Goal: Task Accomplishment & Management: Complete application form

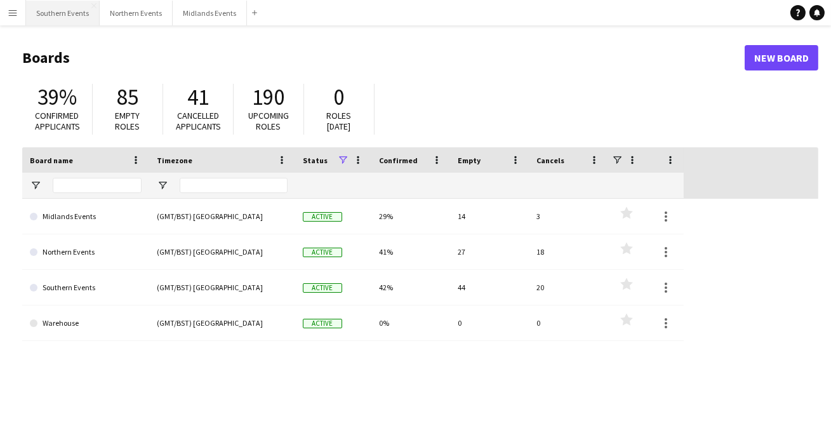
click at [39, 16] on button "Southern Events Close" at bounding box center [63, 13] width 74 height 25
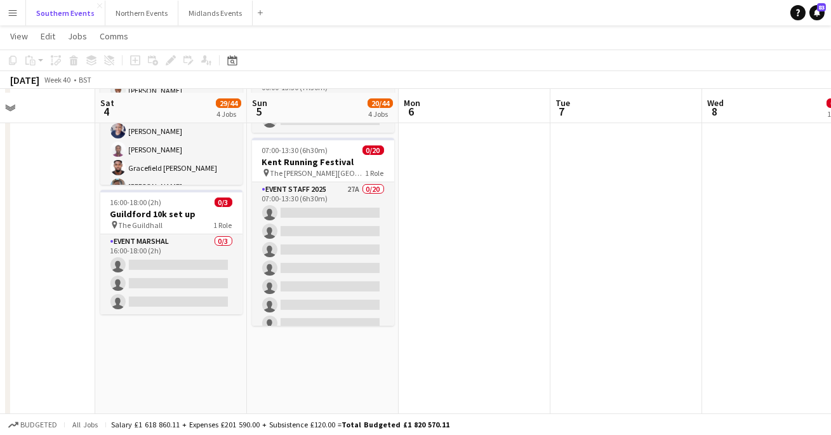
scroll to position [450, 0]
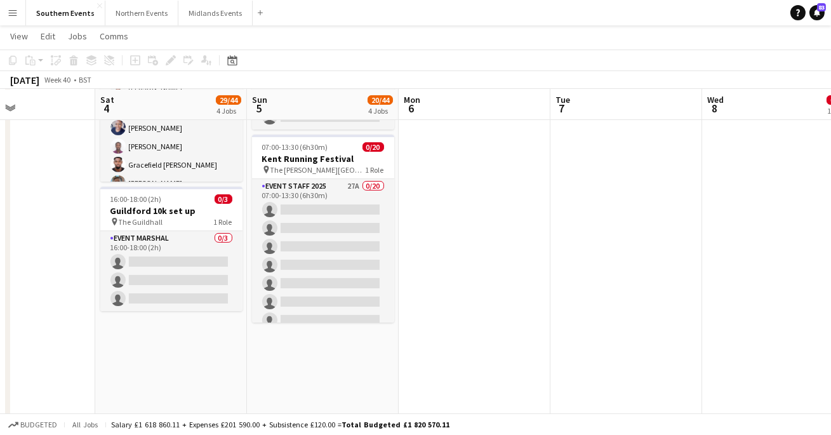
click at [188, 338] on app-date-cell "07:00-14:00 (7h) 0/1 RT Kit Assistant - [PERSON_NAME] 5k, 10k & HM pin [PERSON_…" at bounding box center [171, 136] width 152 height 888
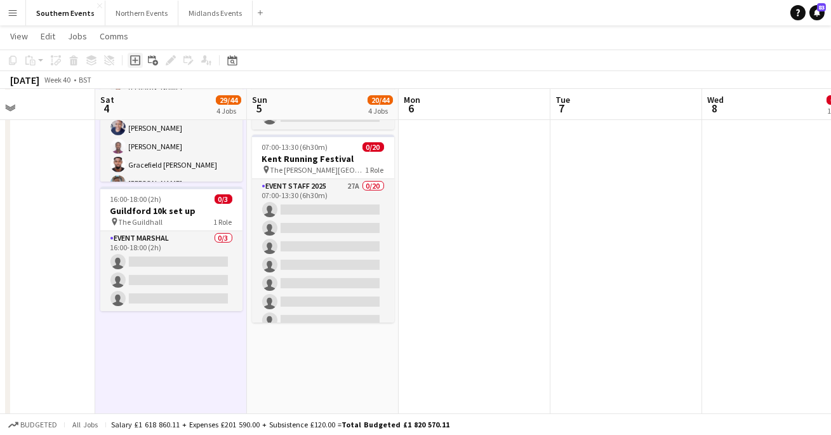
click at [136, 59] on icon "Add job" at bounding box center [135, 60] width 10 height 10
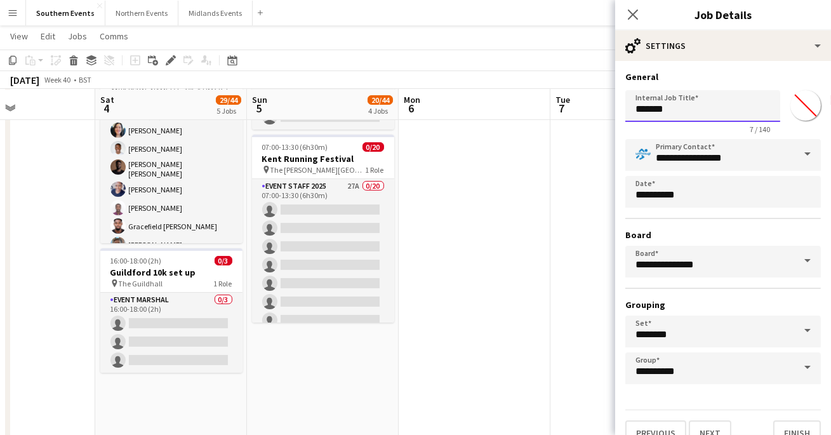
click at [667, 109] on input "*******" at bounding box center [702, 106] width 155 height 32
type input "*"
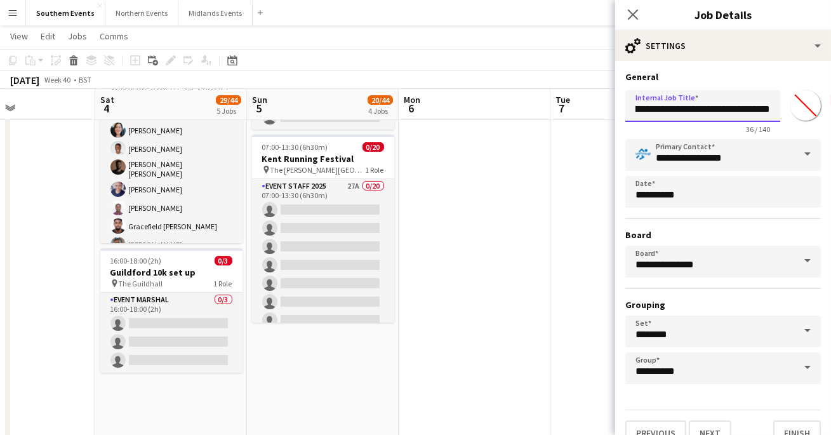
scroll to position [0, 22]
click at [744, 73] on h3 "General" at bounding box center [722, 76] width 195 height 11
drag, startPoint x: 763, startPoint y: 108, endPoint x: 732, endPoint y: 107, distance: 31.1
click at [732, 107] on input "**********" at bounding box center [702, 106] width 155 height 32
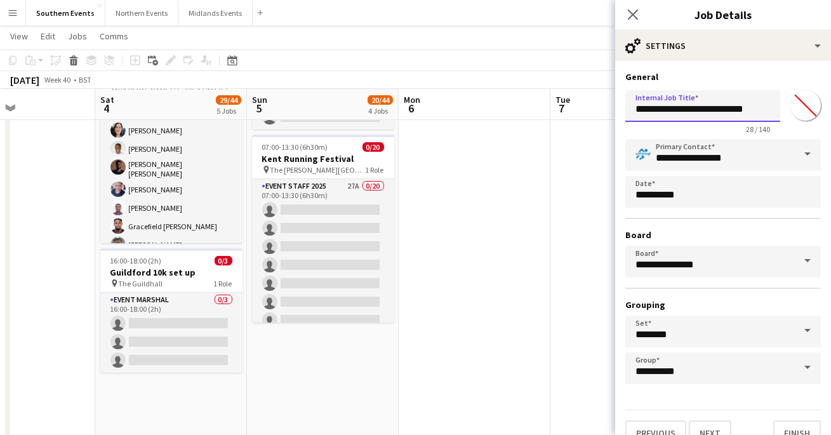
click at [761, 110] on input "**********" at bounding box center [702, 106] width 155 height 32
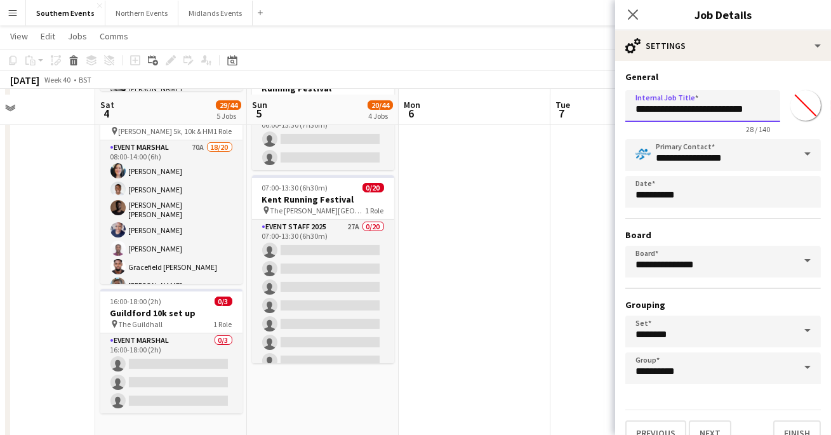
scroll to position [19, 0]
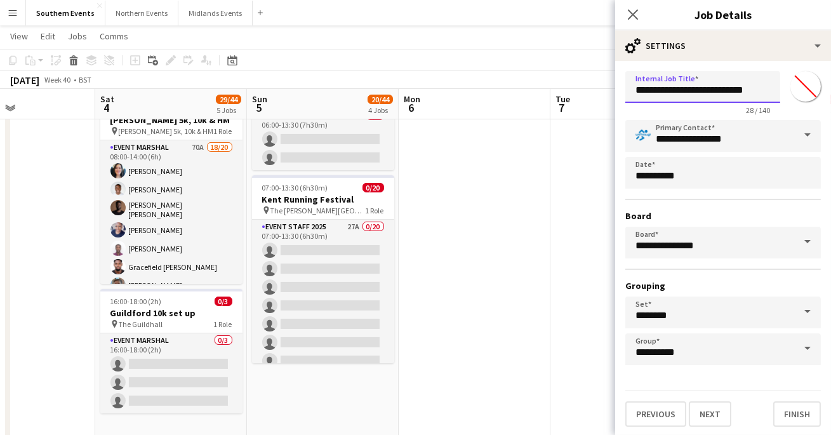
type input "**********"
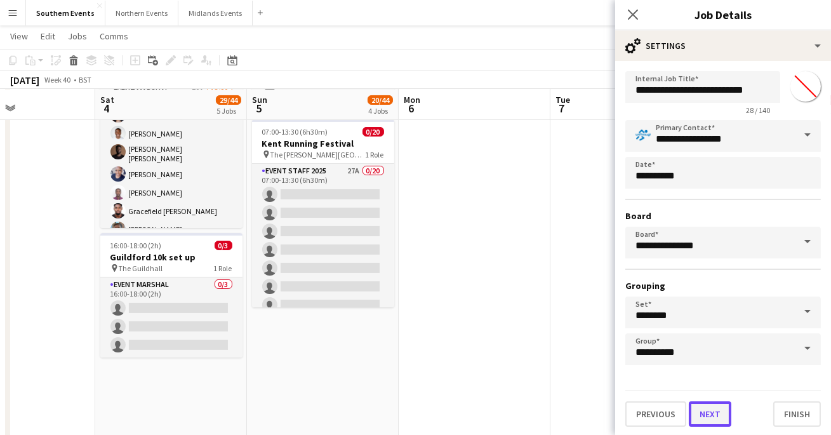
click at [704, 409] on button "Next" at bounding box center [709, 413] width 43 height 25
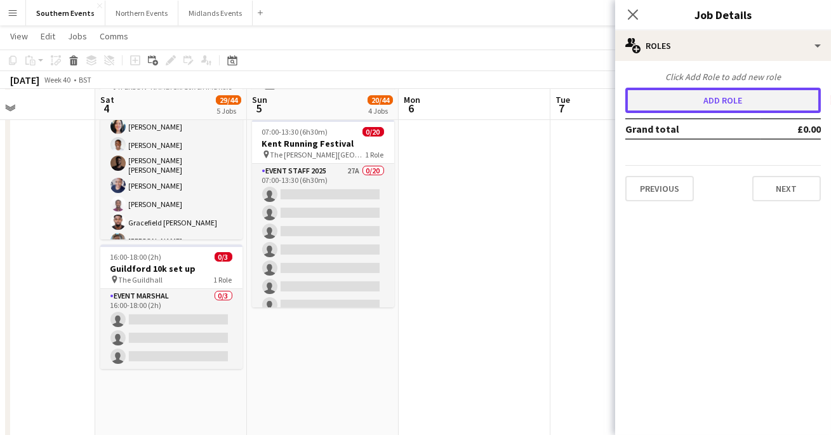
click at [702, 103] on button "Add role" at bounding box center [722, 100] width 195 height 25
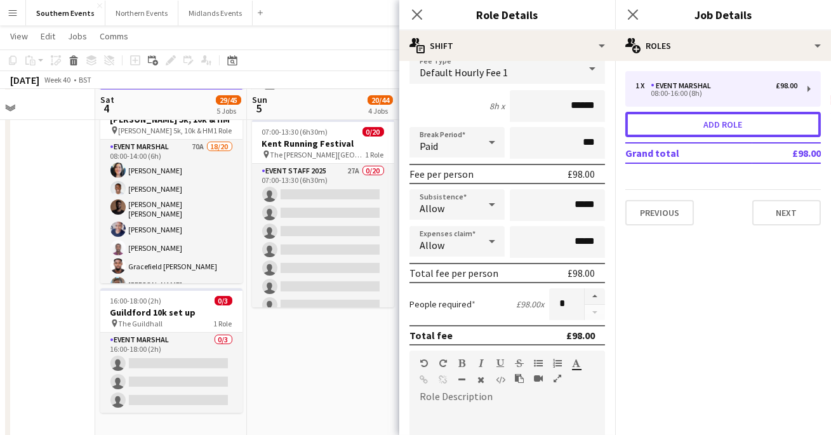
scroll to position [95, 0]
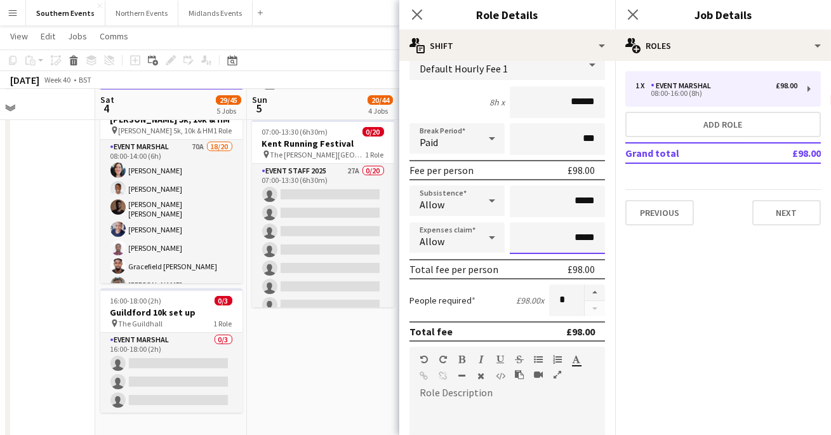
click at [578, 237] on input "*****" at bounding box center [556, 238] width 95 height 32
type input "******"
click at [486, 305] on div "People required £108.00 x *" at bounding box center [506, 300] width 195 height 32
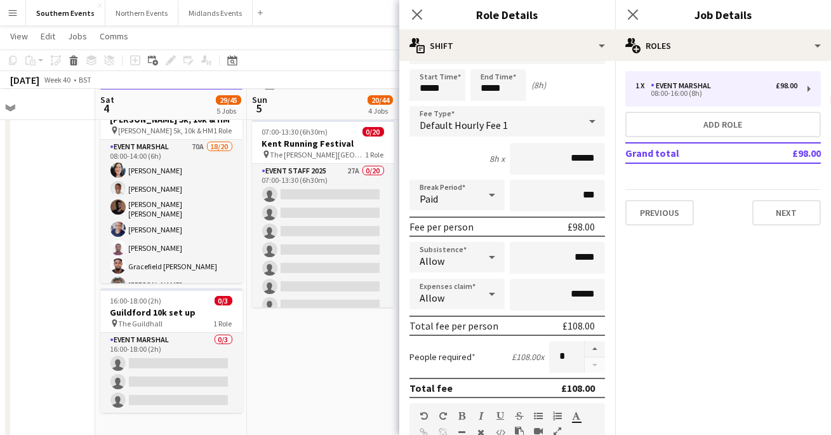
scroll to position [37, 0]
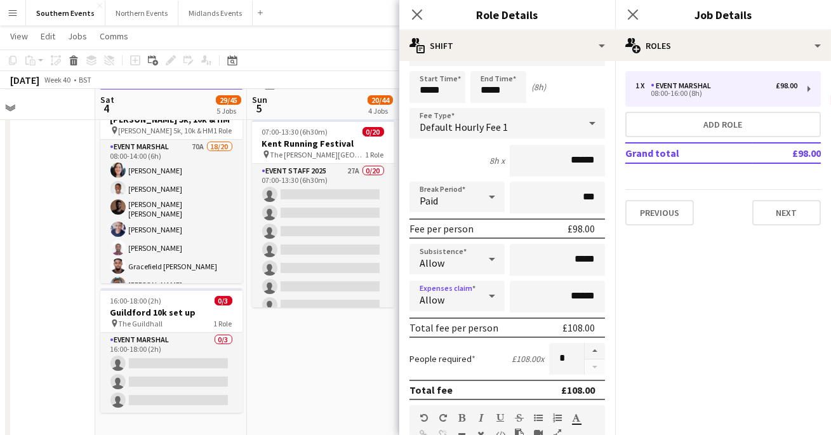
click at [480, 294] on div at bounding box center [491, 295] width 25 height 25
click at [461, 154] on div at bounding box center [415, 217] width 831 height 435
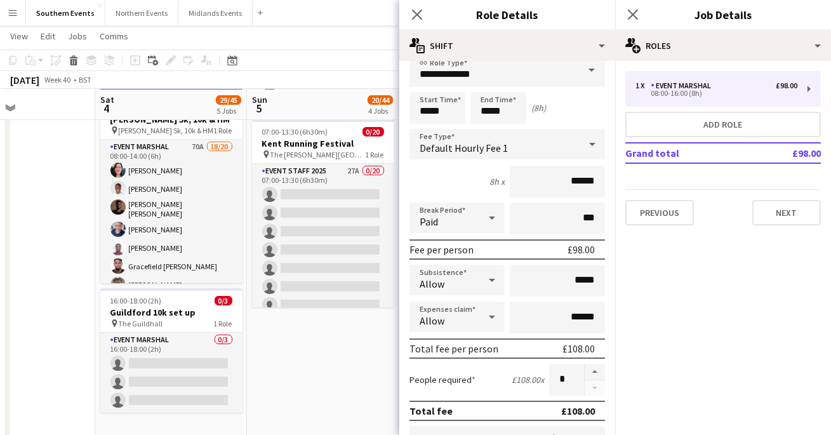
scroll to position [0, 0]
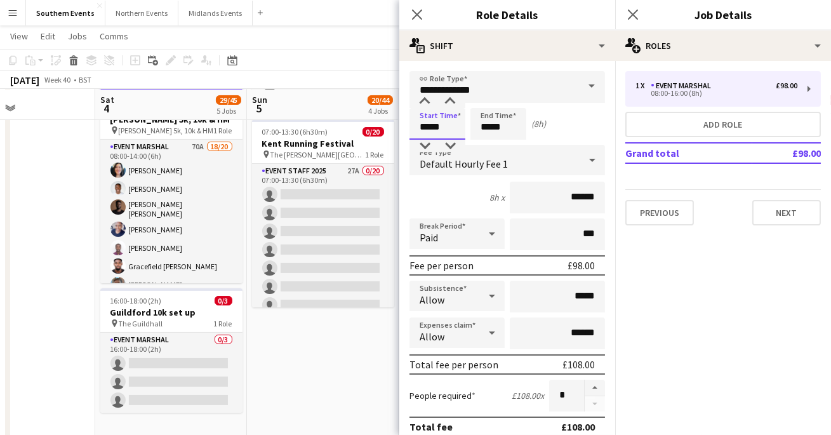
click at [429, 125] on input "*****" at bounding box center [437, 124] width 56 height 32
type input "*****"
click at [489, 126] on input "*****" at bounding box center [498, 124] width 56 height 32
type input "*****"
click at [554, 131] on div "Start Time ***** End Time ***** (7h)" at bounding box center [506, 124] width 195 height 32
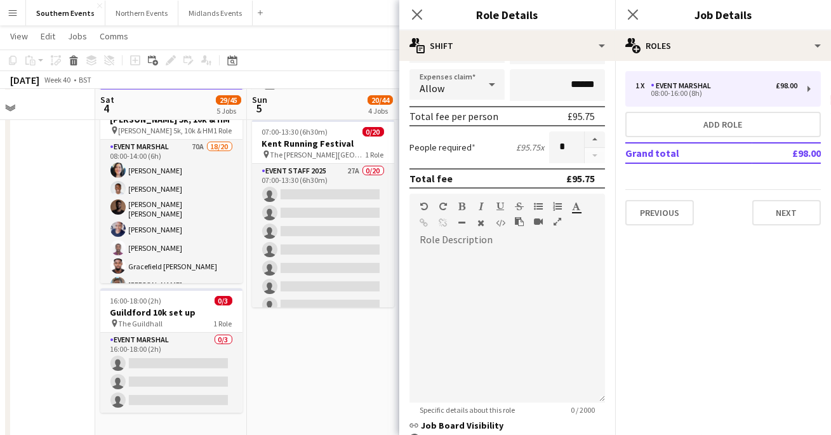
scroll to position [251, 0]
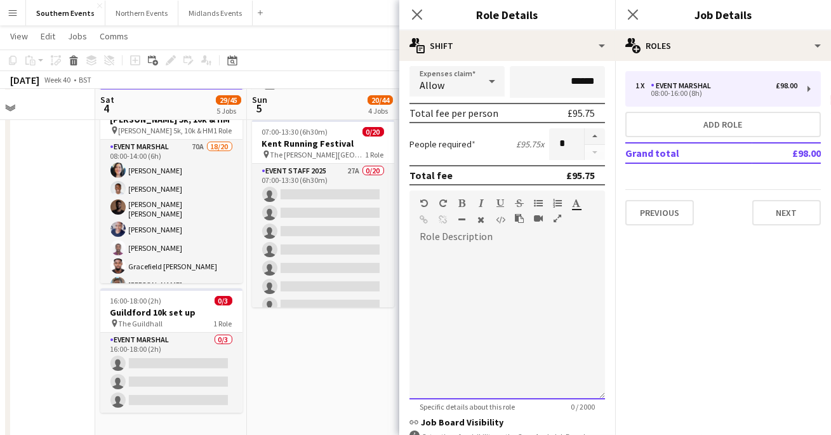
click at [513, 268] on div at bounding box center [506, 323] width 195 height 152
paste div
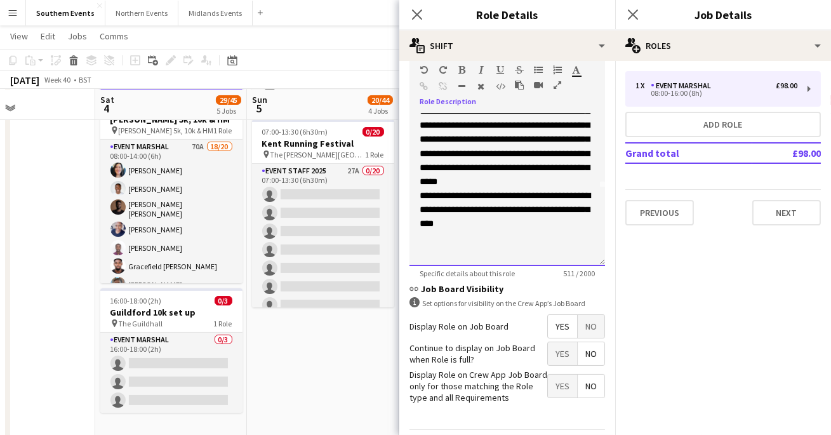
scroll to position [387, 0]
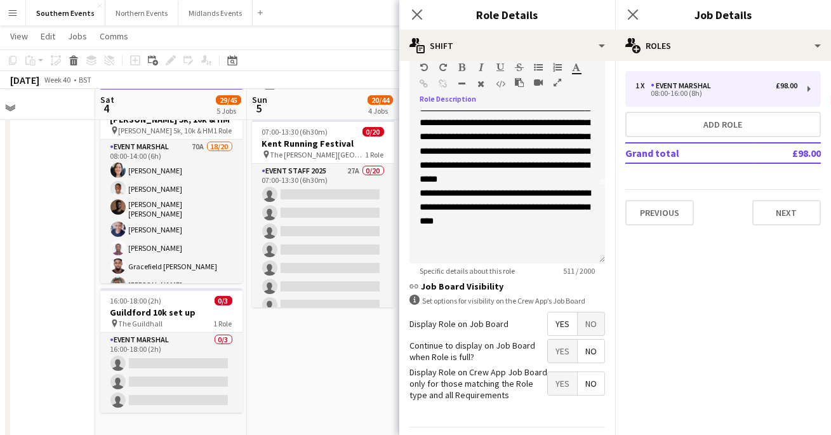
click at [594, 343] on span "No" at bounding box center [590, 350] width 27 height 23
click at [556, 343] on span "Yes" at bounding box center [562, 350] width 29 height 23
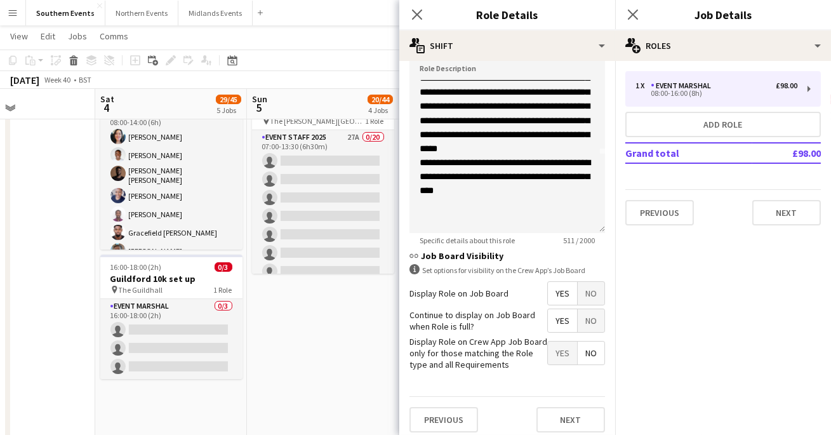
scroll to position [423, 0]
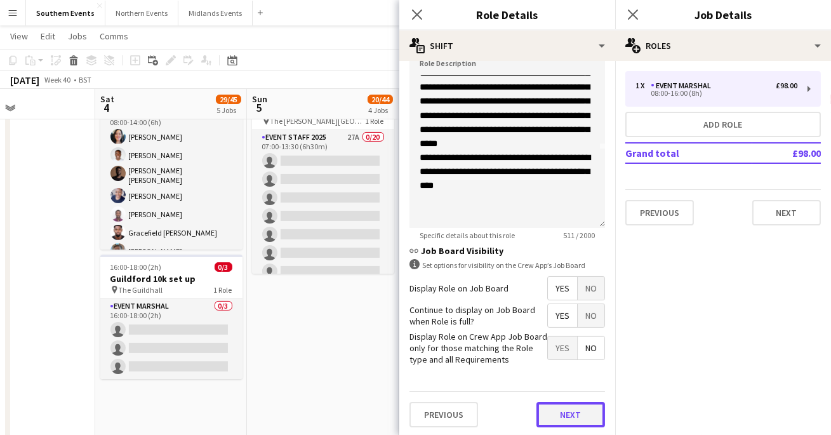
click at [584, 413] on button "Next" at bounding box center [570, 414] width 69 height 25
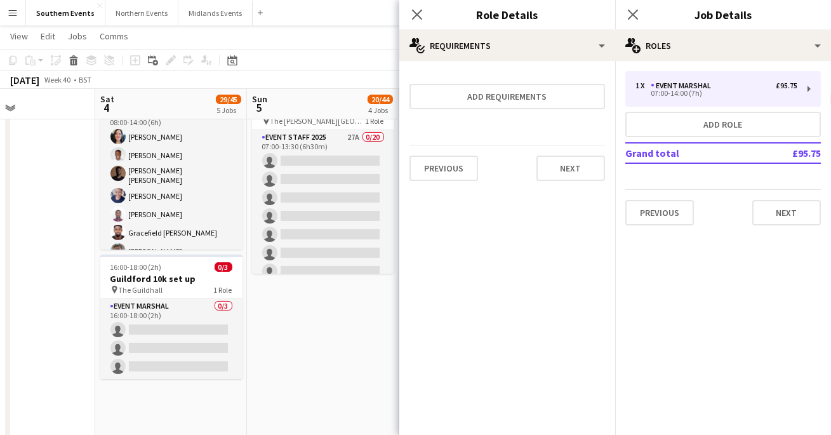
scroll to position [0, 0]
click at [562, 182] on div "Previous Next" at bounding box center [506, 168] width 195 height 46
click at [562, 174] on button "Next" at bounding box center [570, 167] width 69 height 25
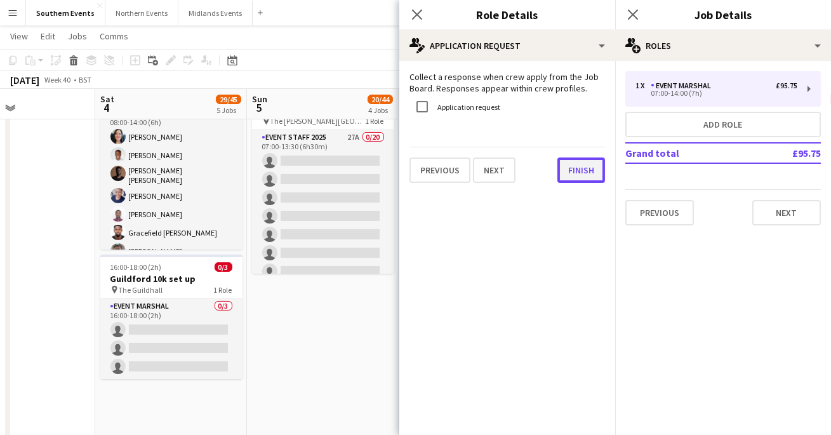
click at [567, 173] on button "Finish" at bounding box center [581, 169] width 48 height 25
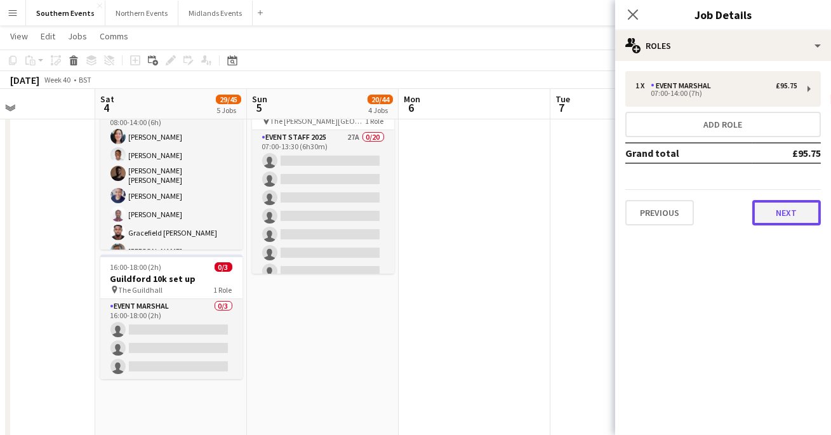
click at [781, 206] on button "Next" at bounding box center [786, 212] width 69 height 25
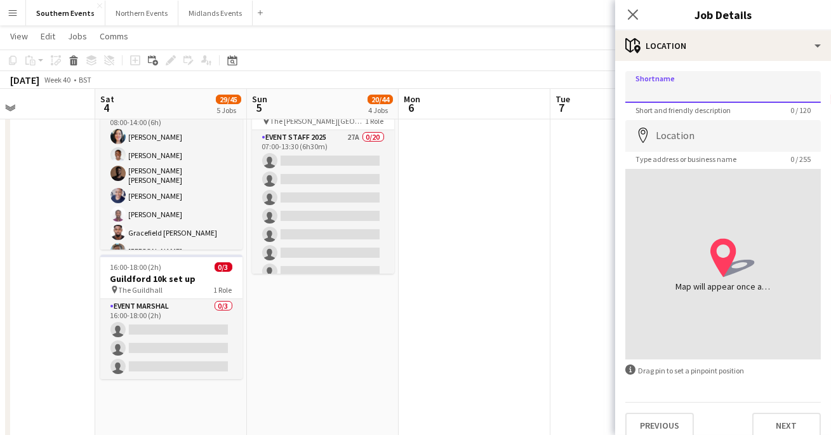
click at [707, 91] on input "Shortname" at bounding box center [722, 87] width 195 height 32
type input "**********"
click at [683, 147] on input "Location" at bounding box center [722, 136] width 195 height 32
click at [637, 131] on icon "map-marker" at bounding box center [642, 135] width 15 height 15
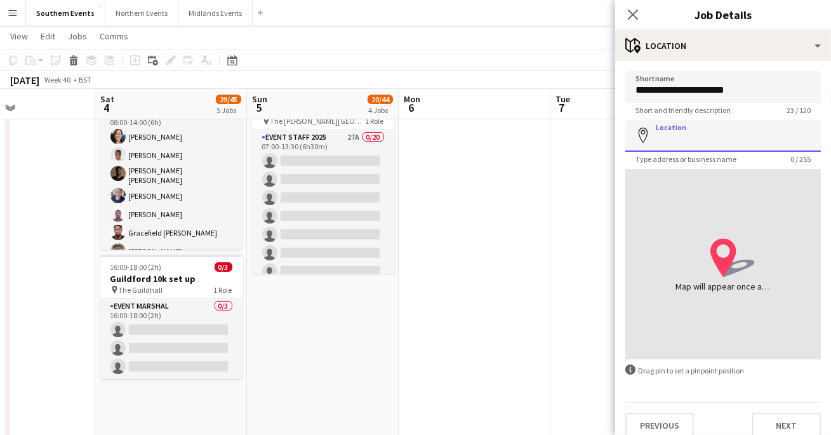
click at [669, 133] on input "Location" at bounding box center [722, 136] width 195 height 32
type input "**********"
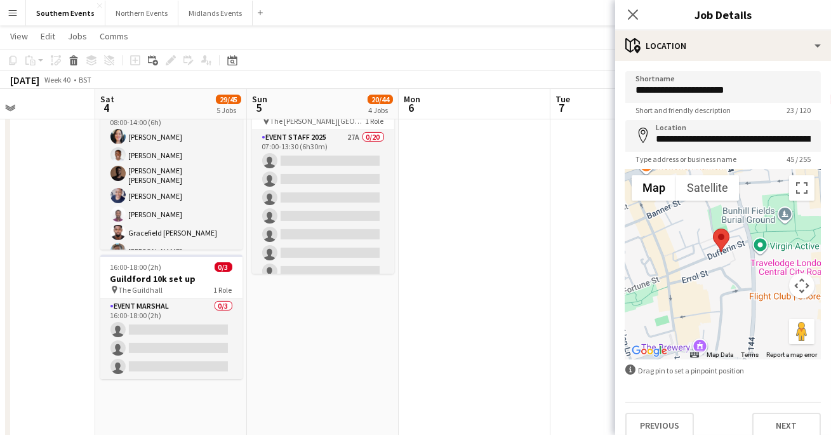
drag, startPoint x: 741, startPoint y: 259, endPoint x: 695, endPoint y: 322, distance: 78.2
click at [695, 322] on div at bounding box center [722, 264] width 195 height 190
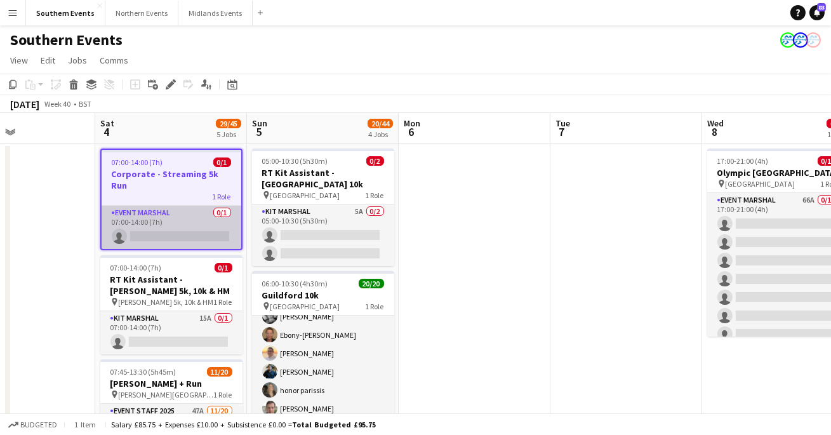
click at [146, 215] on app-card-role "Event Marshal 0/1 07:00-14:00 (7h) single-neutral-actions" at bounding box center [172, 227] width 140 height 43
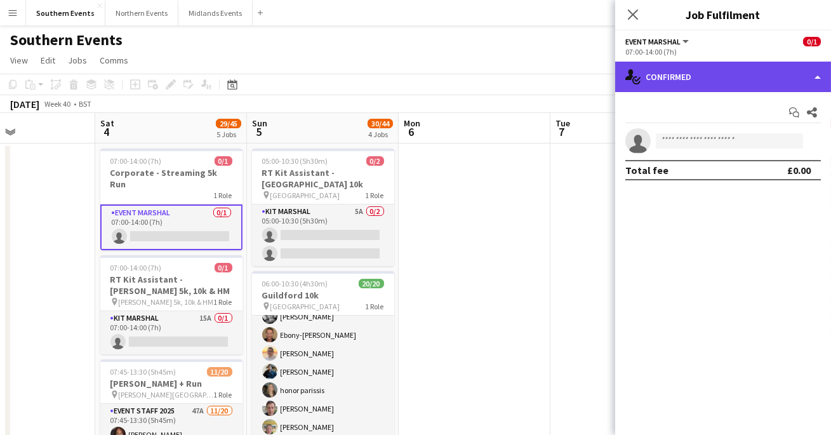
click at [685, 72] on div "single-neutral-actions-check-2 Confirmed" at bounding box center [723, 77] width 216 height 30
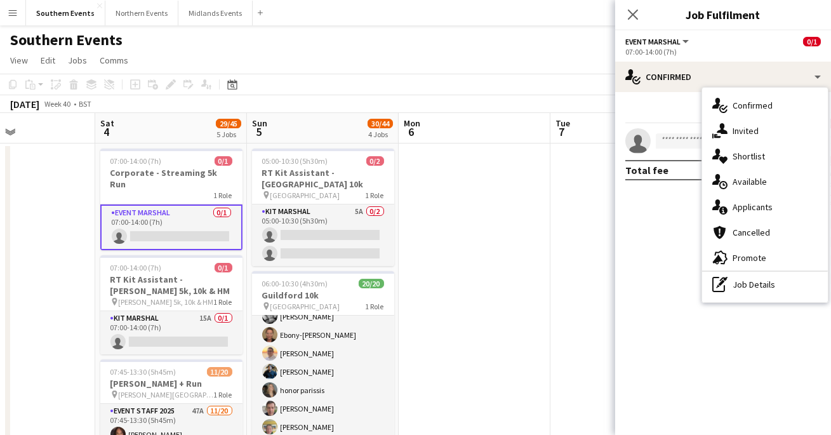
click at [657, 109] on div "Start chat Share" at bounding box center [722, 112] width 195 height 21
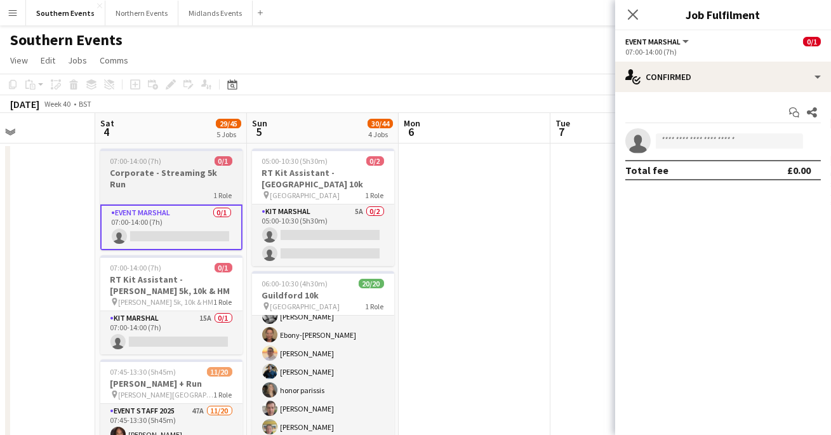
click at [171, 171] on h3 "Corporate - Streaming 5k Run" at bounding box center [171, 178] width 142 height 23
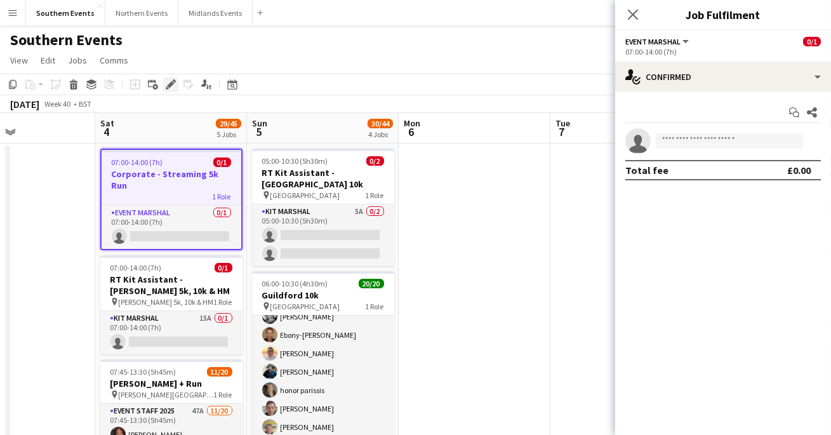
click at [171, 84] on icon at bounding box center [170, 84] width 7 height 7
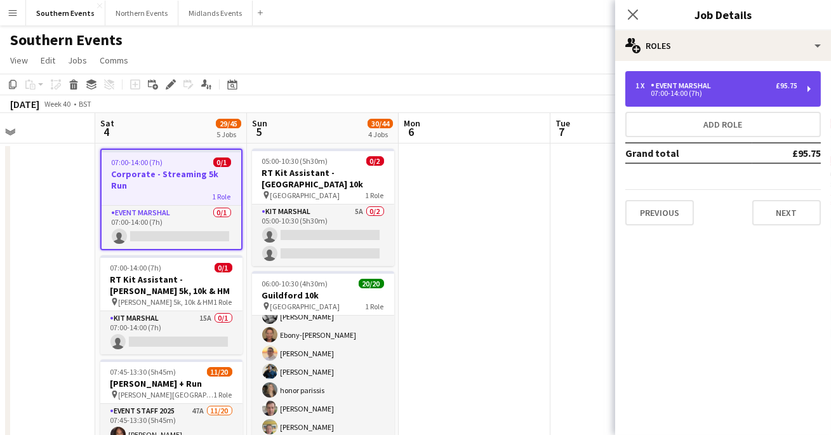
click at [665, 89] on div "Event Marshal" at bounding box center [682, 85] width 65 height 9
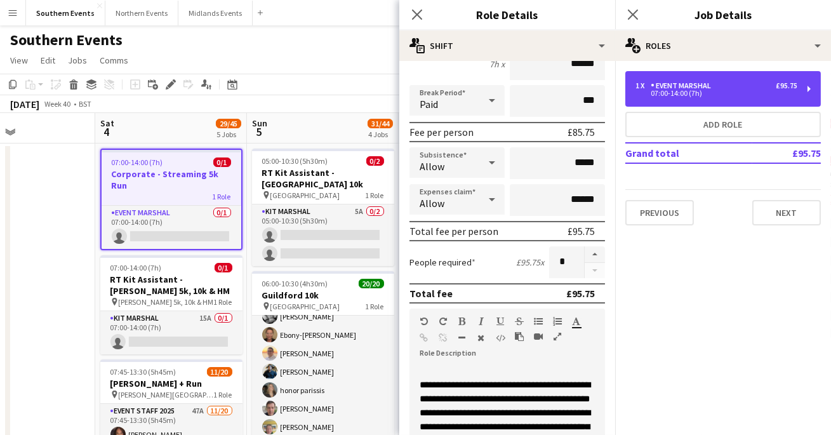
scroll to position [135, 0]
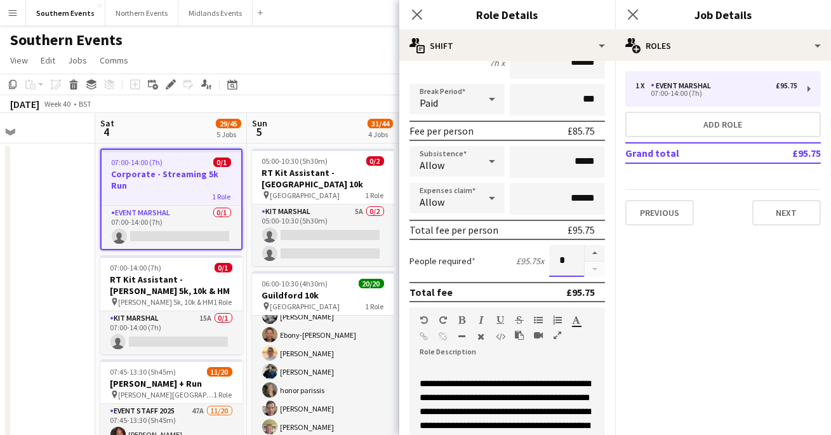
click at [565, 252] on input "*" at bounding box center [566, 261] width 35 height 32
click at [563, 259] on input "*" at bounding box center [566, 261] width 35 height 32
type input "*"
click at [516, 259] on div "£95.75 x" at bounding box center [530, 260] width 28 height 11
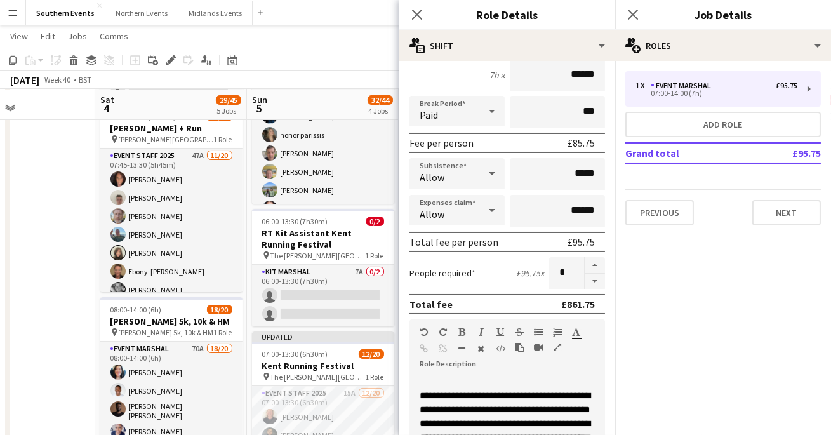
scroll to position [423, 0]
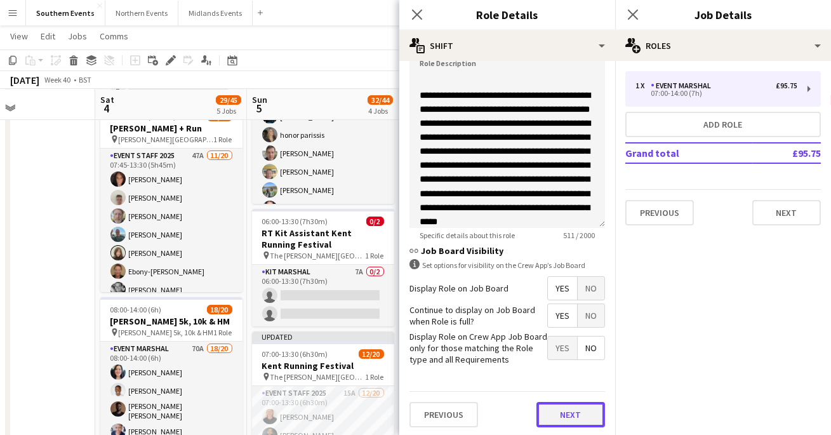
click at [553, 411] on button "Next" at bounding box center [570, 414] width 69 height 25
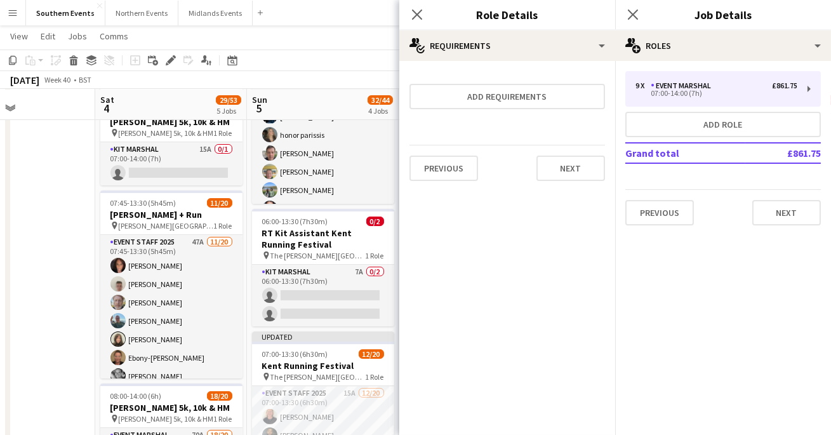
scroll to position [0, 0]
click at [550, 167] on button "Next" at bounding box center [570, 167] width 69 height 25
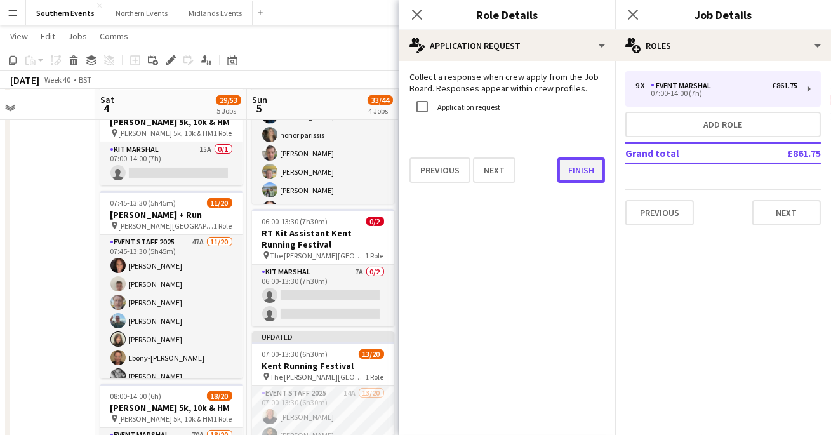
click at [583, 180] on button "Finish" at bounding box center [581, 169] width 48 height 25
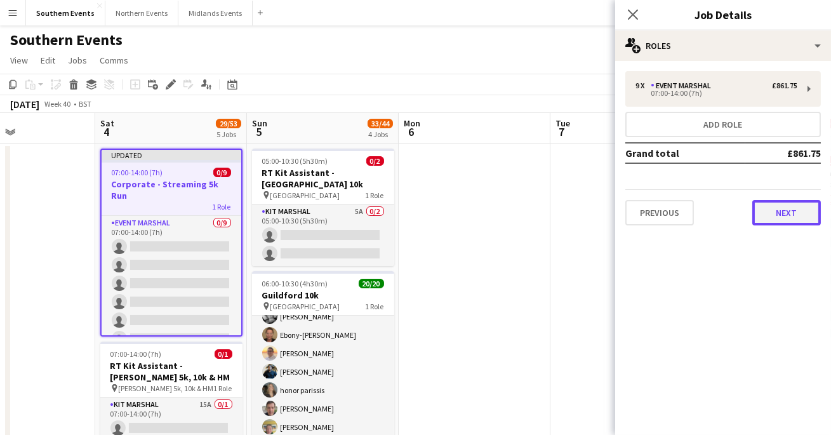
click at [807, 205] on button "Next" at bounding box center [786, 212] width 69 height 25
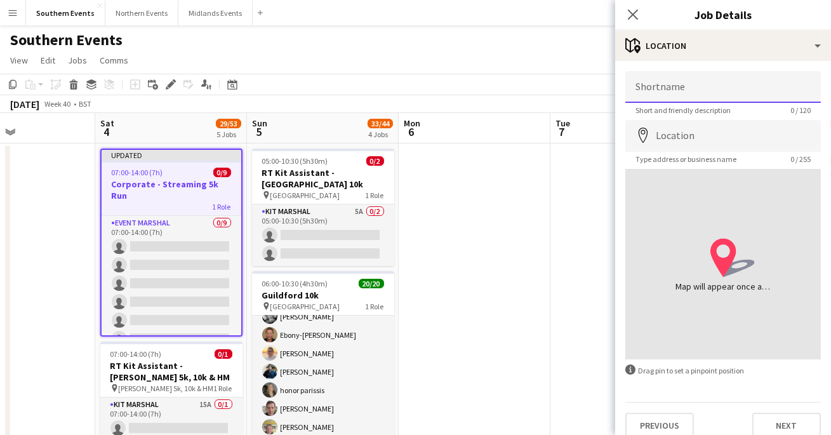
click at [711, 88] on input "Shortname" at bounding box center [722, 87] width 195 height 32
type input "**********"
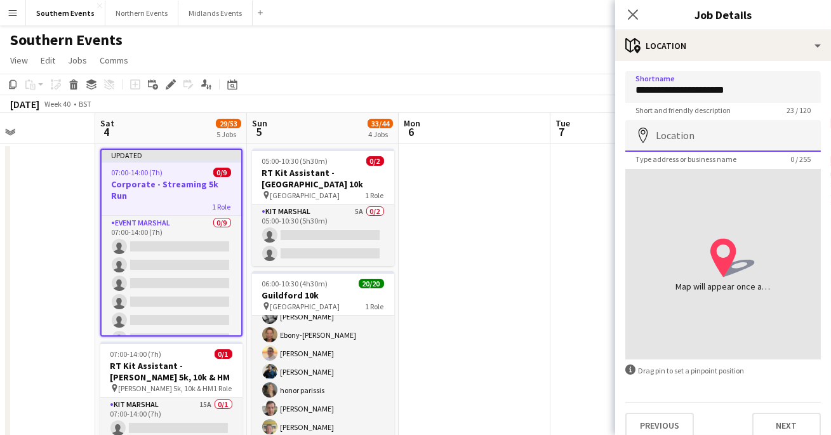
click at [708, 134] on input "Location" at bounding box center [722, 136] width 195 height 32
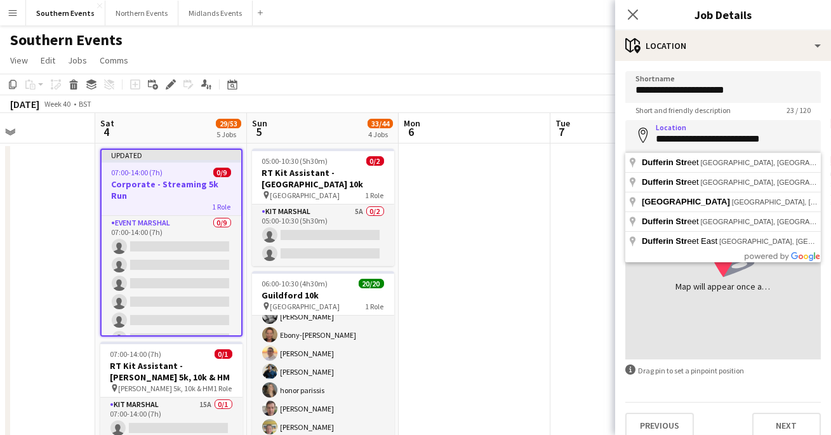
type input "**********"
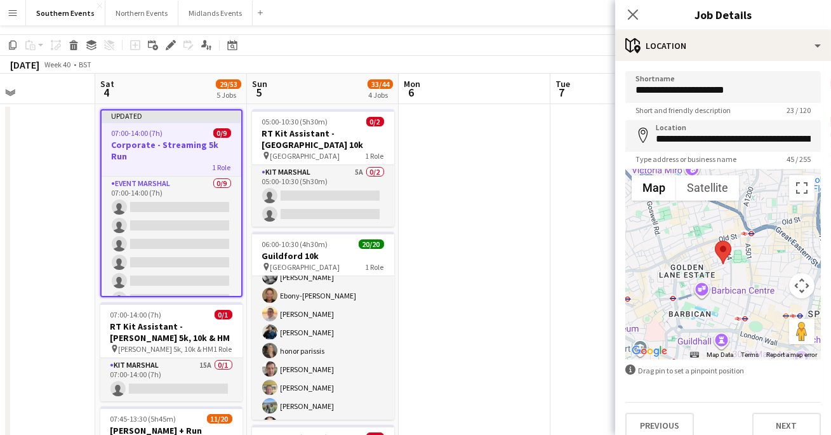
scroll to position [48, 0]
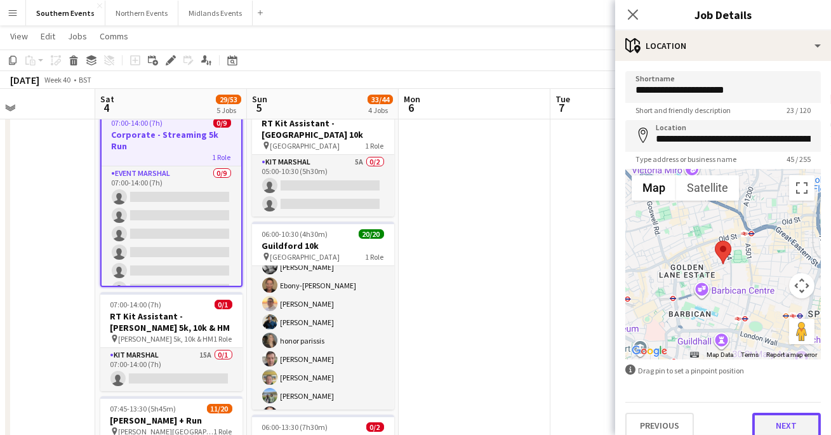
click at [799, 423] on button "Next" at bounding box center [786, 424] width 69 height 25
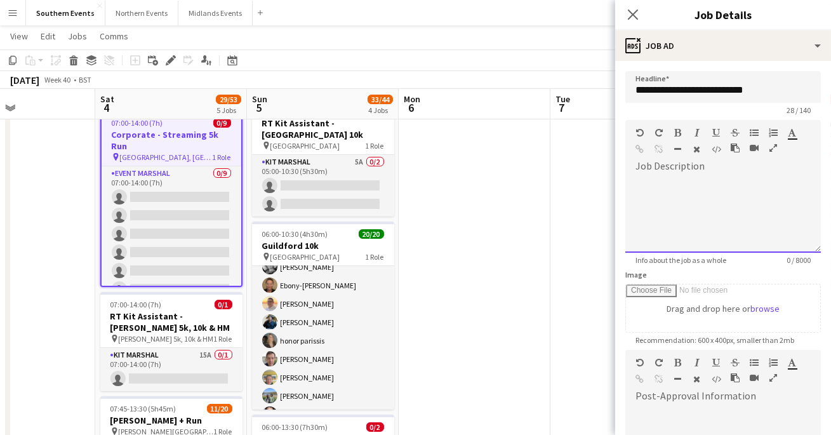
click at [714, 176] on div at bounding box center [722, 214] width 195 height 76
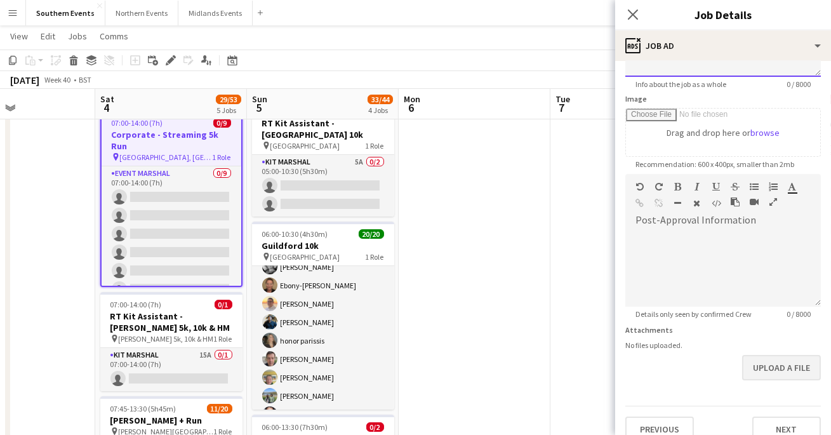
scroll to position [192, 0]
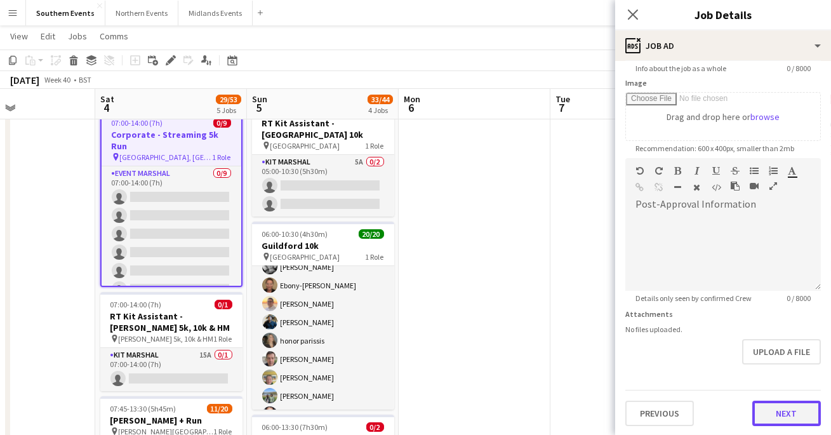
click at [778, 414] on button "Next" at bounding box center [786, 412] width 69 height 25
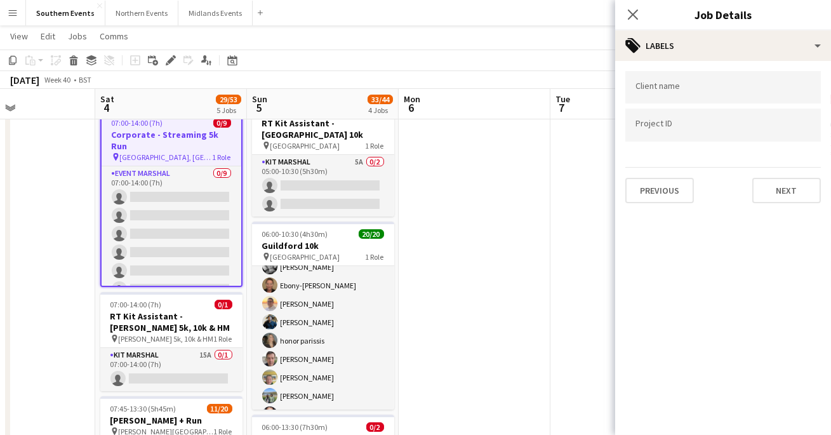
scroll to position [0, 0]
click at [762, 190] on button "Next" at bounding box center [786, 190] width 69 height 25
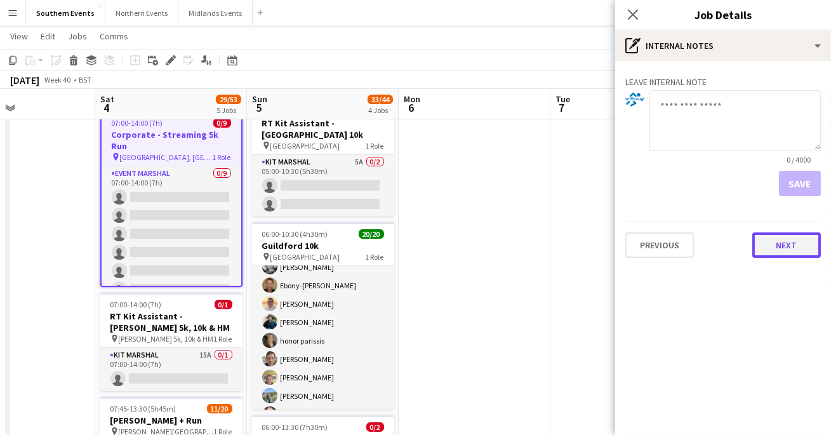
click at [780, 249] on button "Next" at bounding box center [786, 244] width 69 height 25
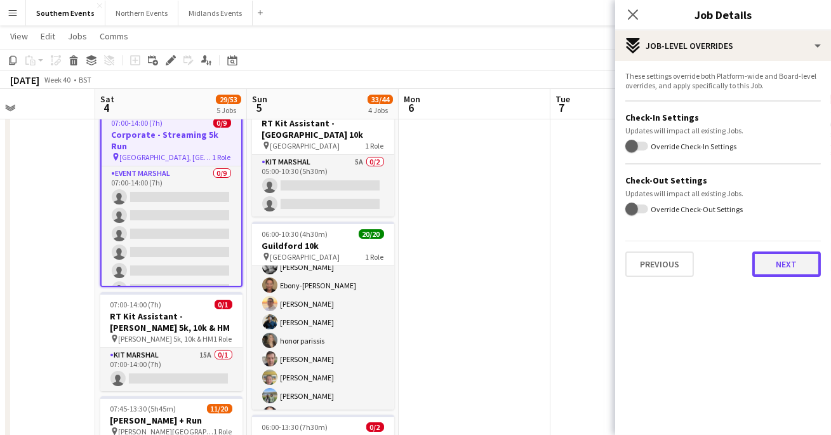
click at [783, 272] on button "Next" at bounding box center [786, 263] width 69 height 25
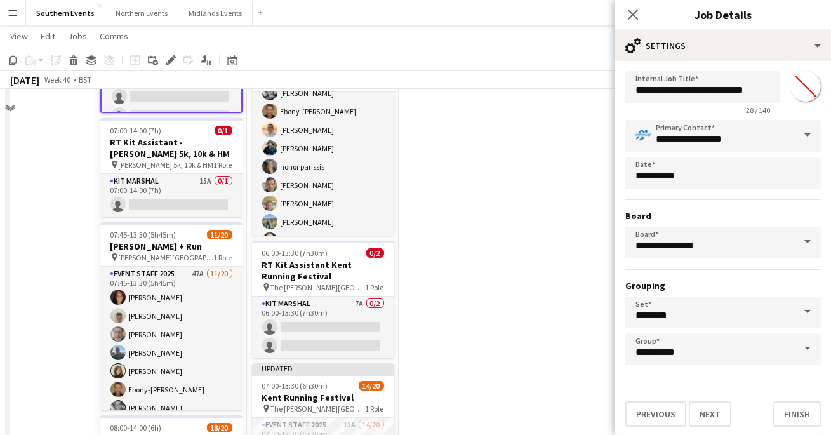
scroll to position [233, 0]
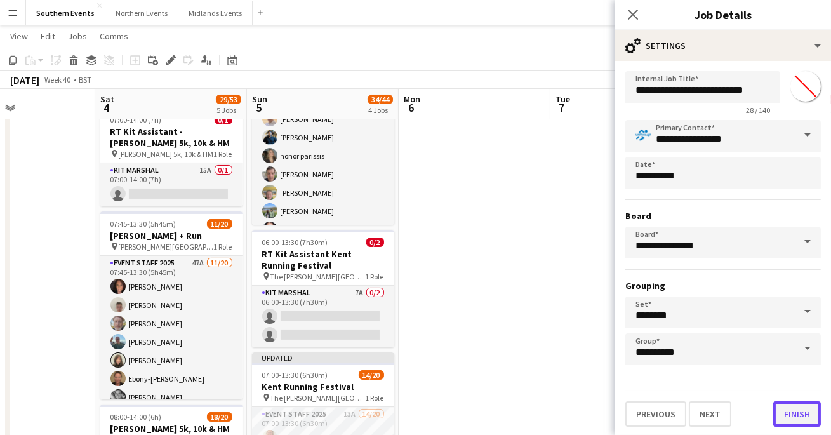
click at [792, 409] on button "Finish" at bounding box center [797, 413] width 48 height 25
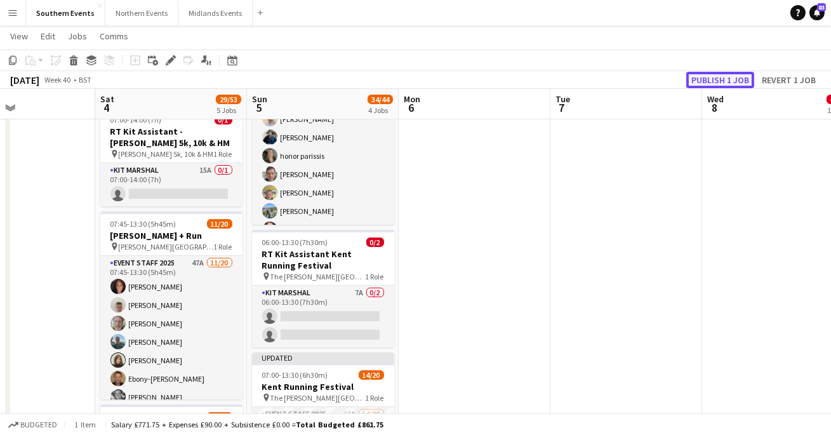
click at [714, 77] on button "Publish 1 job" at bounding box center [720, 80] width 68 height 16
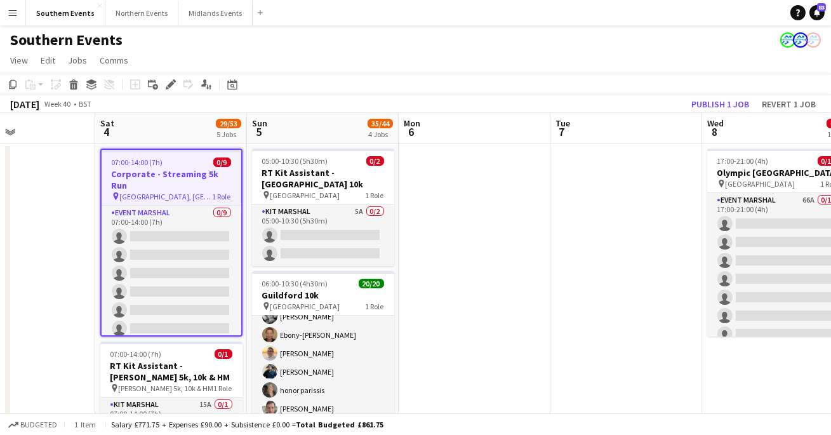
scroll to position [12, 0]
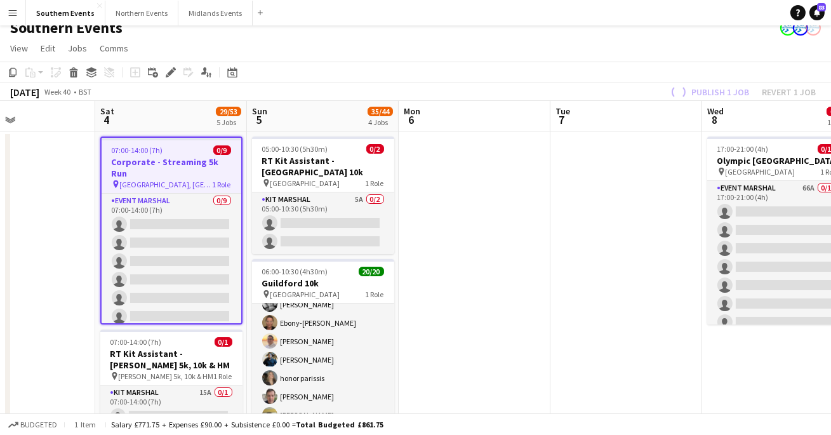
click at [161, 159] on h3 "Corporate - Streaming 5k Run" at bounding box center [172, 167] width 140 height 23
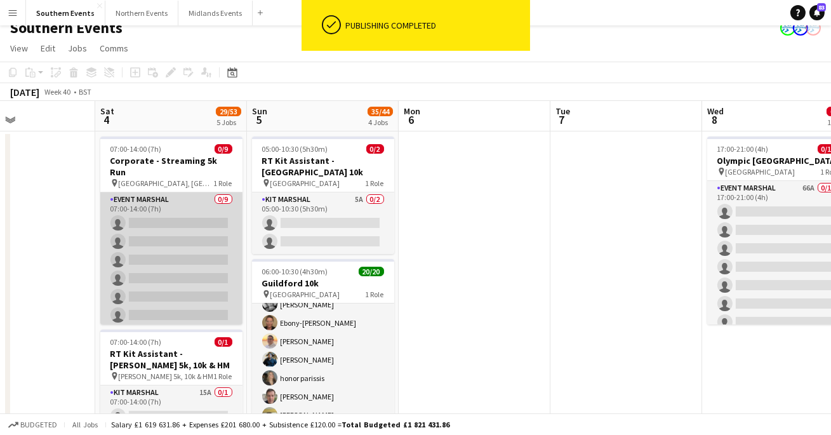
click at [148, 216] on app-card-role "Event Marshal 0/9 07:00-14:00 (7h) single-neutral-actions single-neutral-action…" at bounding box center [171, 287] width 142 height 190
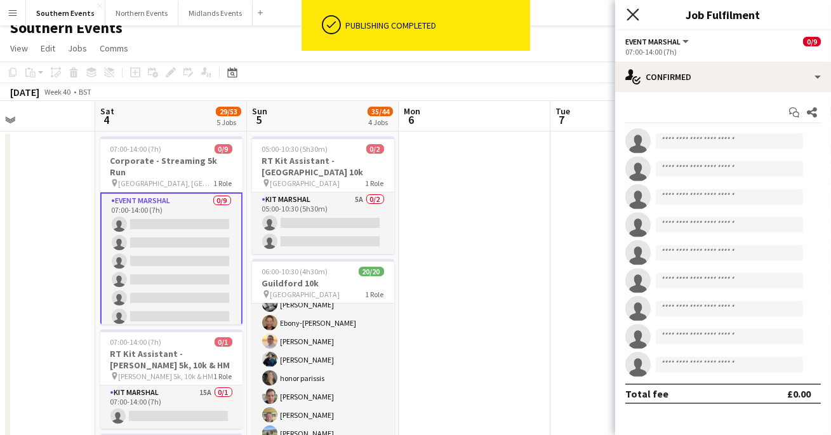
click at [634, 18] on icon "Close pop-in" at bounding box center [632, 14] width 12 height 12
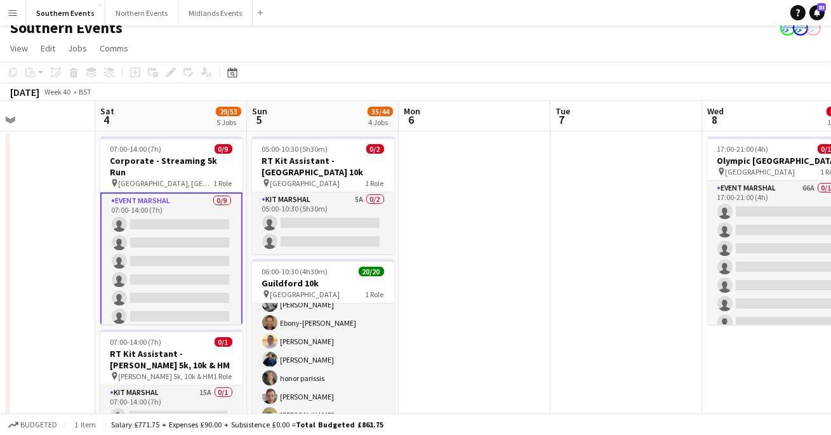
click at [515, 24] on app-navbar "Menu Boards Boards Boards All jobs Status Workforce Workforce My Workforce Recr…" at bounding box center [415, 12] width 831 height 25
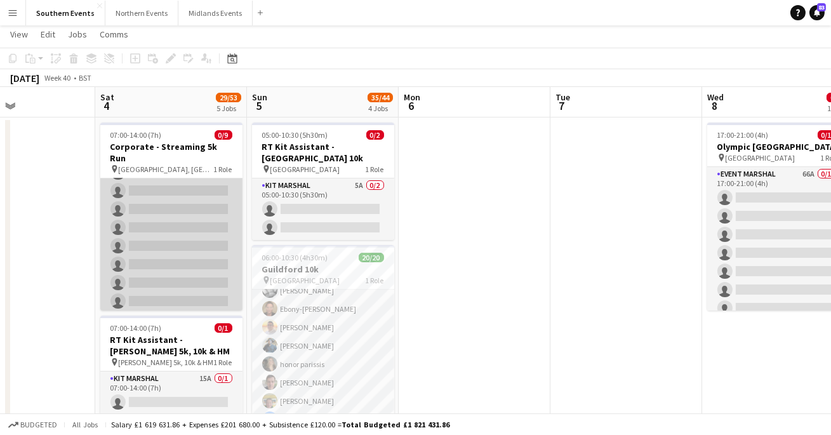
scroll to position [47, 0]
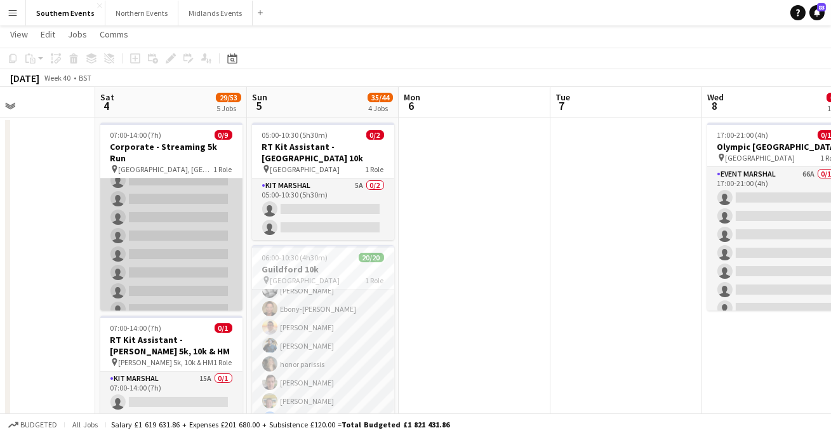
click at [161, 231] on app-card-role "Event Marshal 0/9 07:00-14:00 (7h) single-neutral-actions single-neutral-action…" at bounding box center [171, 226] width 142 height 190
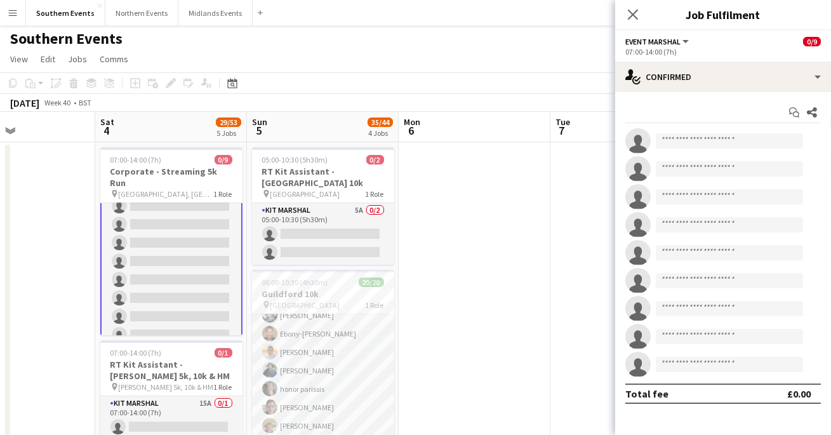
scroll to position [0, 0]
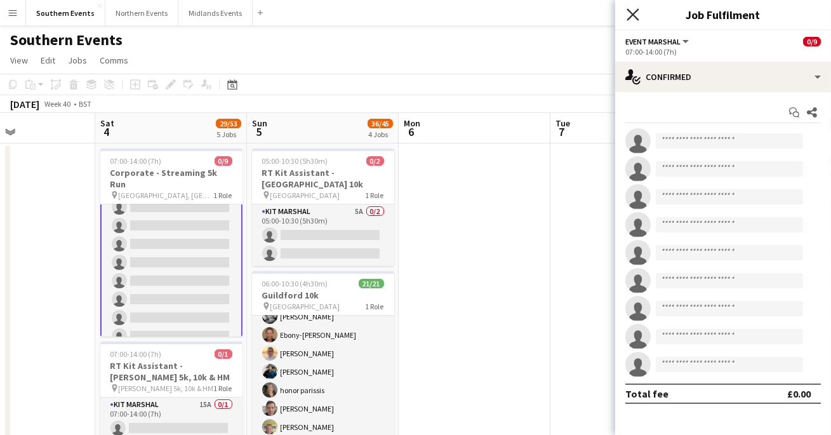
click at [628, 10] on icon at bounding box center [632, 14] width 12 height 12
